Goal: Find specific page/section: Find specific page/section

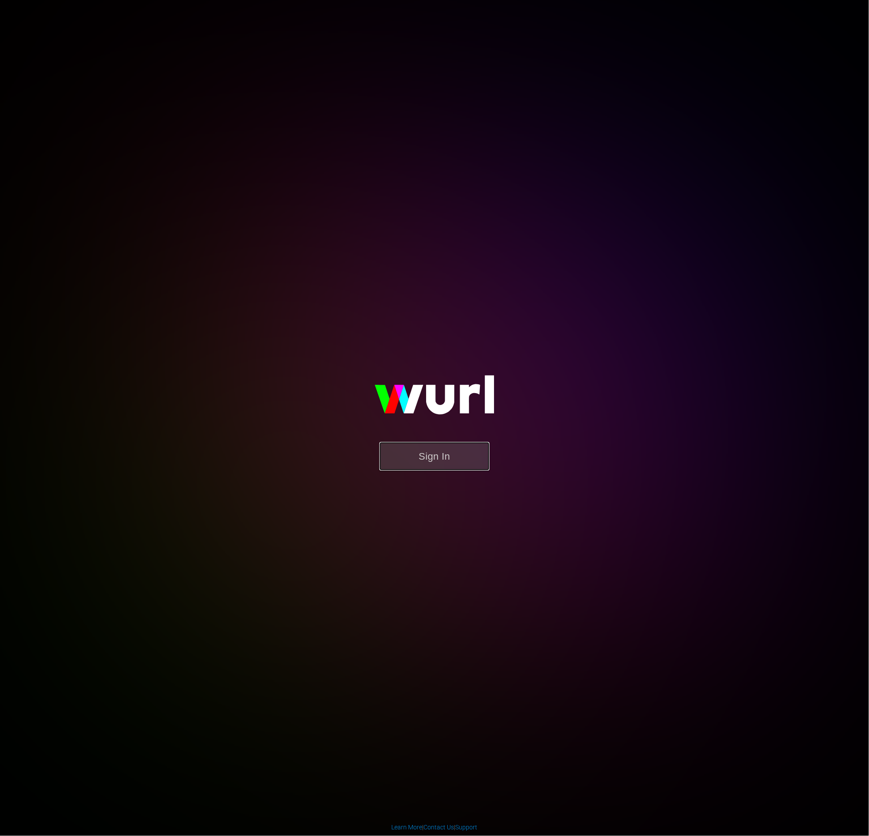
click at [412, 454] on button "Sign In" at bounding box center [435, 456] width 110 height 29
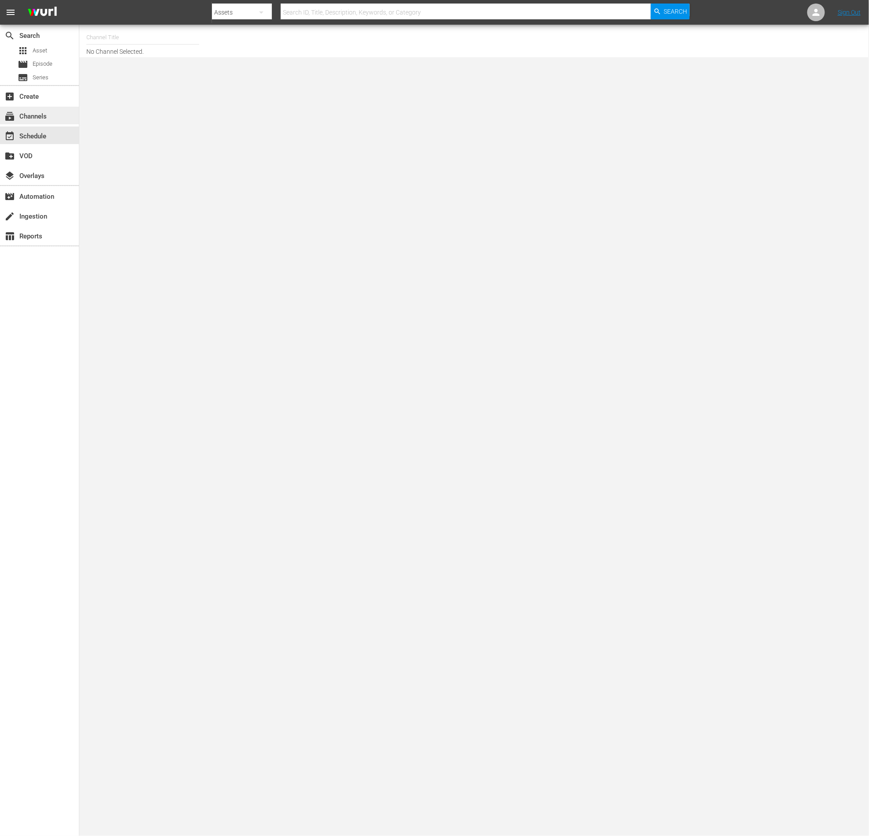
click at [14, 124] on div "subscriptions Channels" at bounding box center [39, 116] width 79 height 18
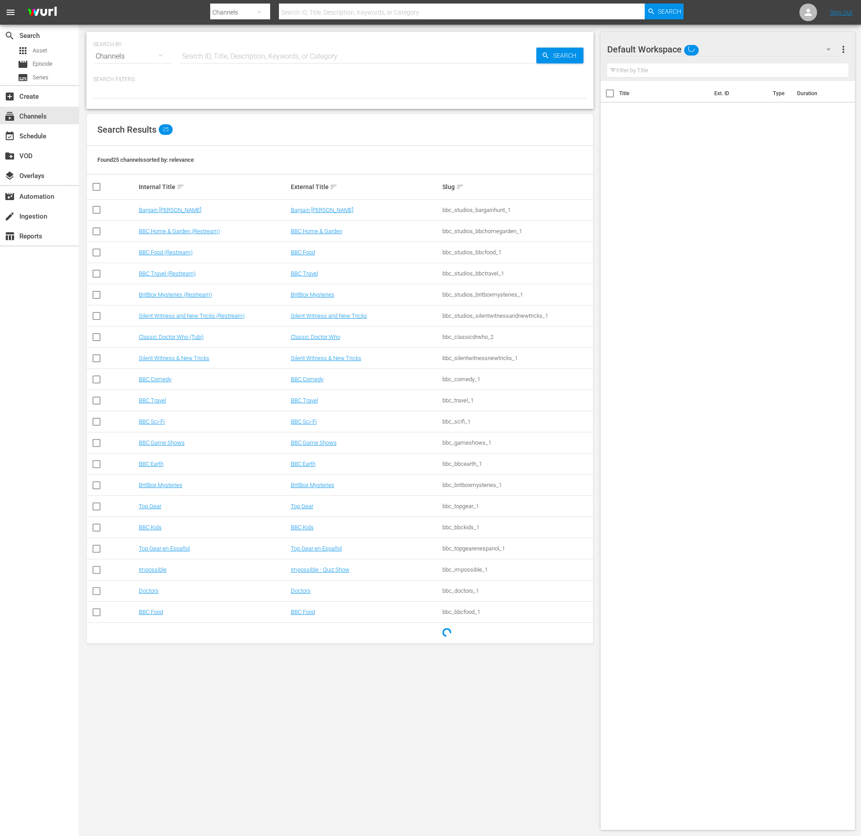
click at [695, 51] on icon "button" at bounding box center [828, 49] width 11 height 11
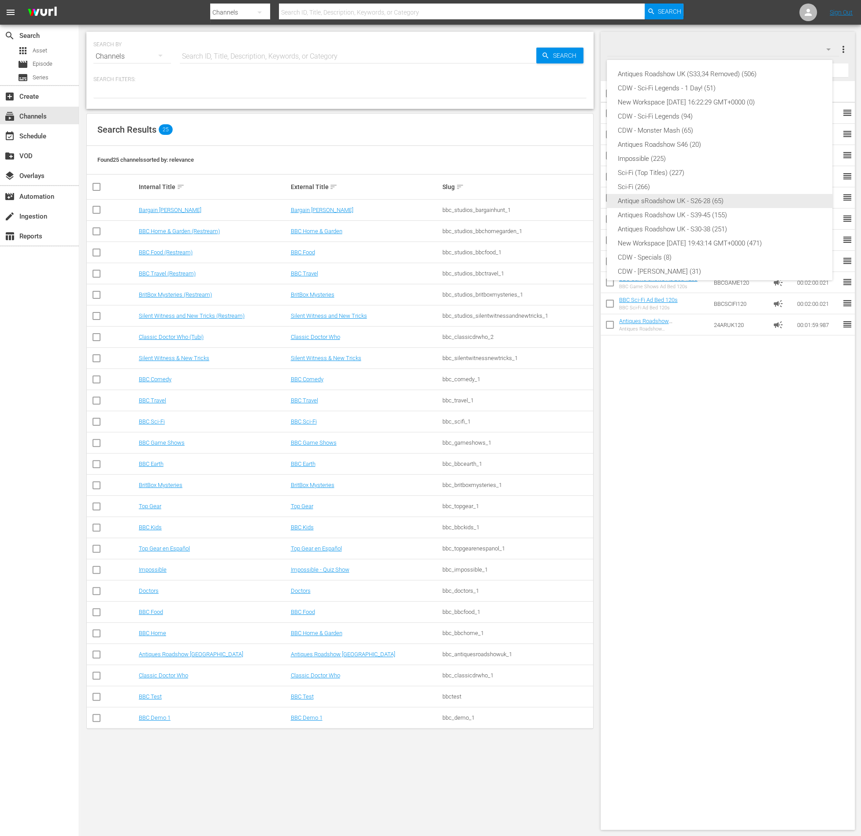
click at [695, 202] on div "Antique sRoadshow UK - S26-28 (65)" at bounding box center [720, 201] width 205 height 14
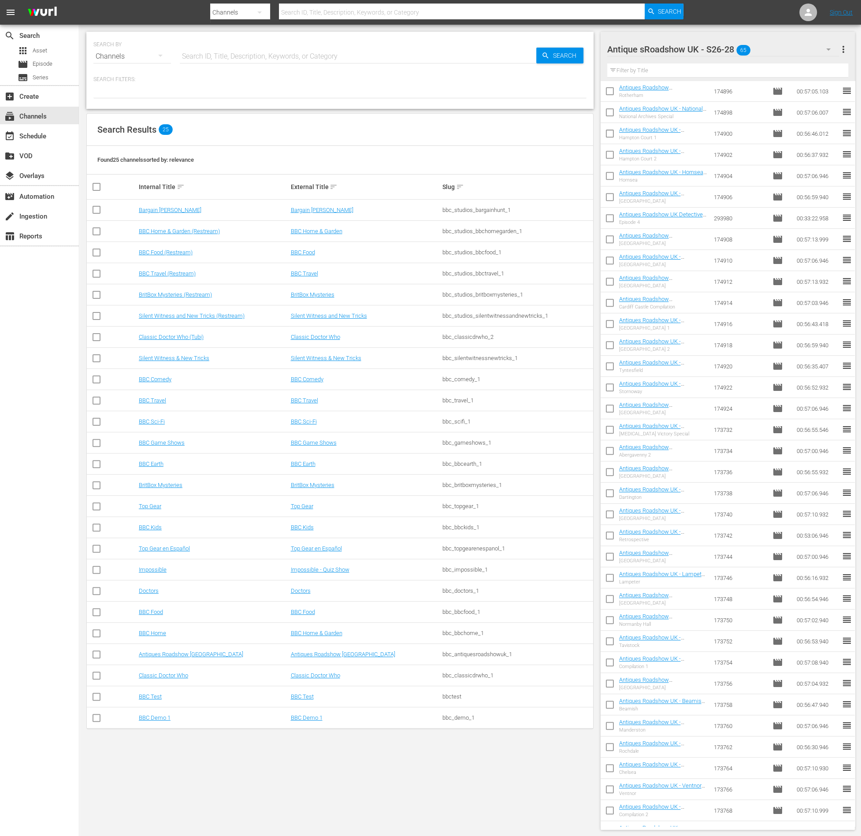
scroll to position [566, 0]
